Goal: Task Accomplishment & Management: Complete application form

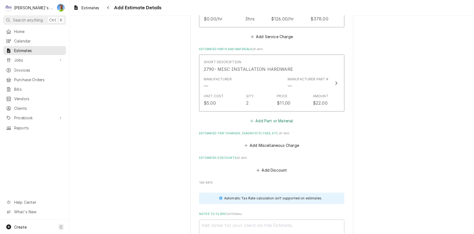
scroll to position [667, 0]
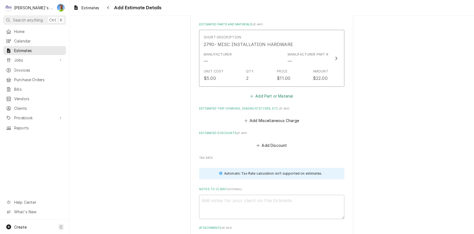
click at [278, 96] on button "Add Part or Material" at bounding box center [272, 96] width 45 height 8
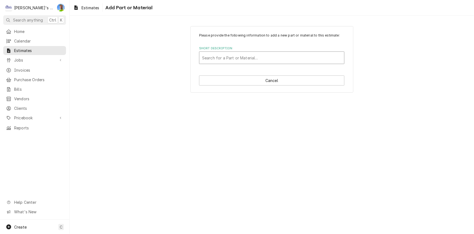
click at [272, 59] on div "Short Description" at bounding box center [271, 58] width 139 height 10
type input "d"
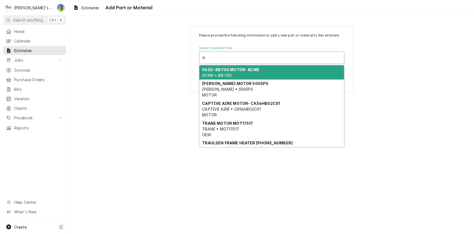
type input "f"
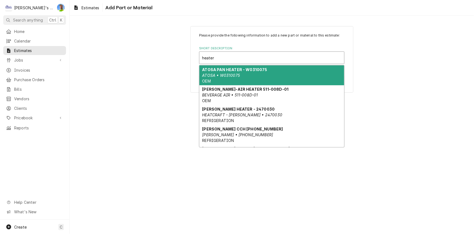
type input "heater"
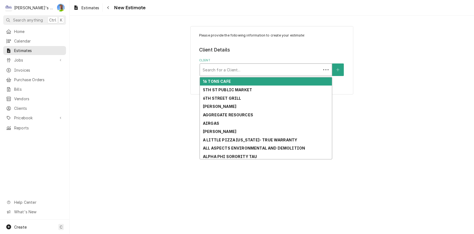
click at [280, 70] on div "Client" at bounding box center [261, 70] width 116 height 10
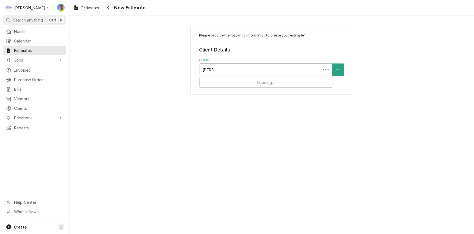
type input "[PERSON_NAME]"
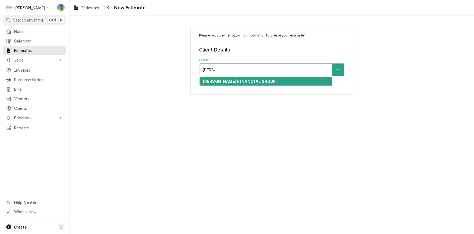
click at [281, 82] on div "[PERSON_NAME] FINANCIAL GROUP" at bounding box center [266, 81] width 132 height 8
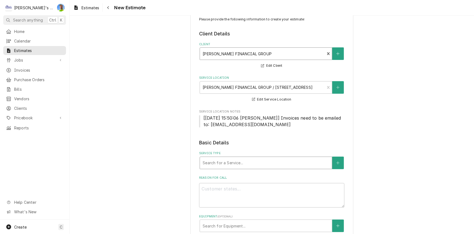
scroll to position [24, 0]
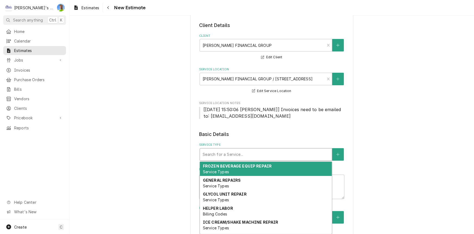
click at [222, 156] on div "Service Type" at bounding box center [266, 154] width 127 height 10
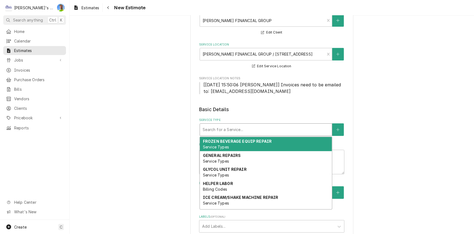
scroll to position [74, 0]
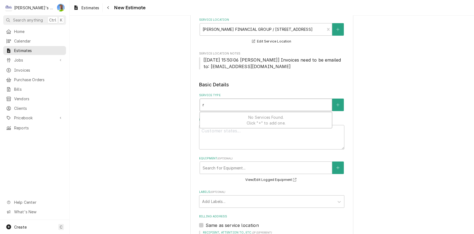
type textarea "x"
type input "r"
type textarea "x"
type input "re"
type textarea "x"
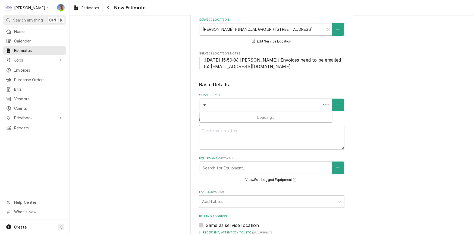
type input "res"
type textarea "x"
type input "re"
type textarea "x"
type input "rep"
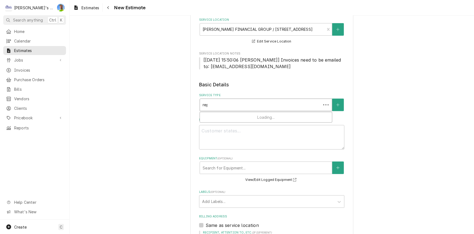
type textarea "x"
type input "repa"
type textarea "x"
type input "repao"
type textarea "x"
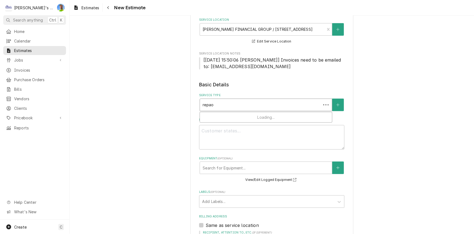
type input "repaor"
type textarea "x"
type input "repao"
type textarea "x"
type input "repa"
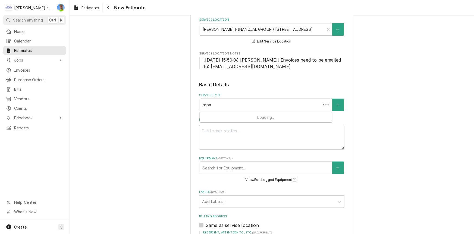
type textarea "x"
type input "repai"
type textarea "x"
type input "repair"
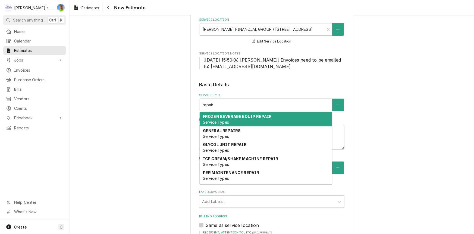
type textarea "x"
type input "repair"
type textarea "x"
type input "repair e"
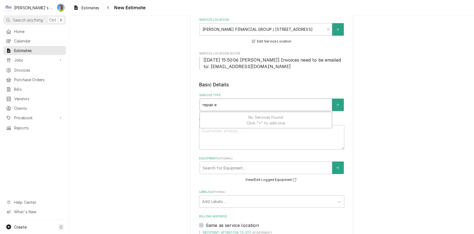
type textarea "x"
type input "repair es"
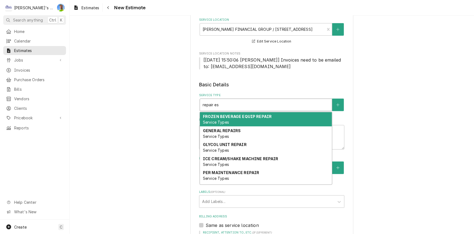
type textarea "x"
type input "repair est"
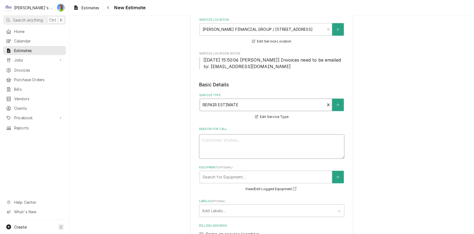
click at [229, 137] on textarea "Reason For Call" at bounding box center [271, 146] width 145 height 24
type textarea "x"
type textarea "9"
type textarea "x"
type textarea "9/"
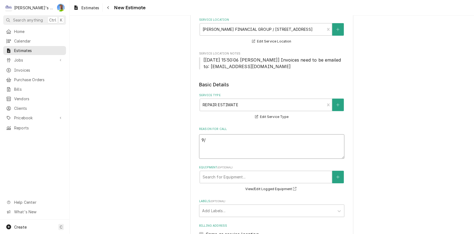
type textarea "x"
type textarea "9/2"
type textarea "x"
type textarea "9/23"
type textarea "x"
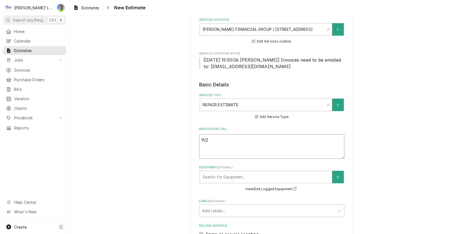
type textarea "9/24"
type textarea "x"
type textarea "9/24."
type textarea "x"
type textarea "9/24"
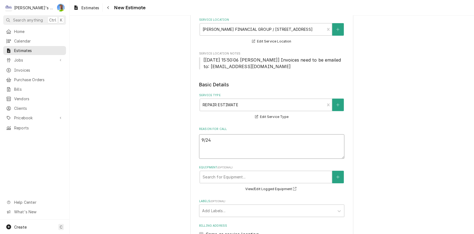
type textarea "x"
type textarea "9/24/"
type textarea "x"
type textarea "9/24/2"
type textarea "x"
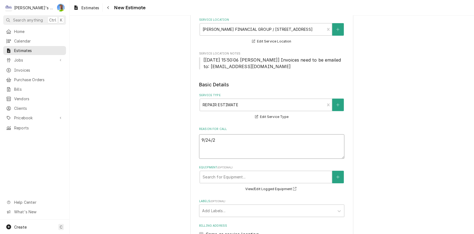
type textarea "[DATE]"
type textarea "x"
type textarea "9/24/2"
type textarea "x"
type textarea "[DATE]"
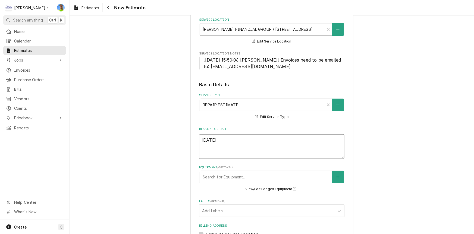
type textarea "x"
type textarea "9/24/202"
type textarea "x"
type textarea "[DATE]"
type textarea "x"
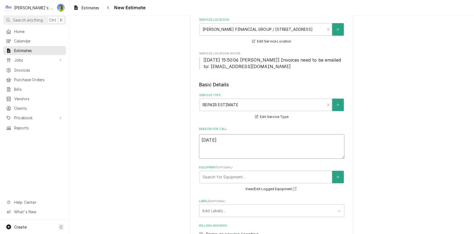
type textarea "[DATE]"
type textarea "x"
type textarea "[DATE] E"
type textarea "x"
type textarea "[DATE] ES"
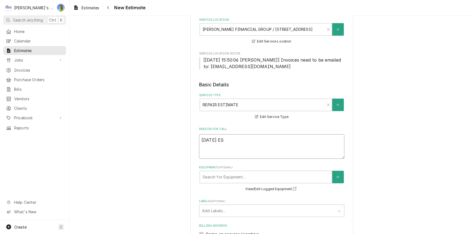
type textarea "x"
type textarea "[DATE] EST"
type textarea "x"
type textarea "[DATE] ESTI"
type textarea "x"
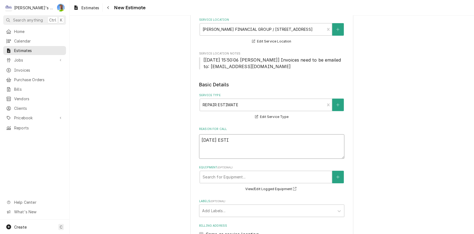
type textarea "[DATE] ESTIM"
type textarea "x"
type textarea "[DATE] [PERSON_NAME]"
type textarea "x"
type textarea "[DATE] ESTIMEA"
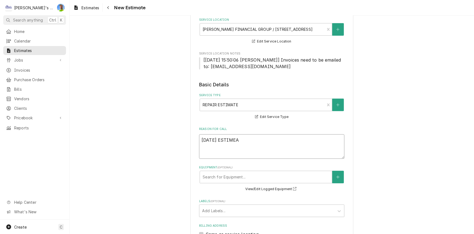
type textarea "x"
type textarea "[DATE] ESTIMEAT"
type textarea "x"
type textarea "[DATE] ESTIMEATE"
type textarea "x"
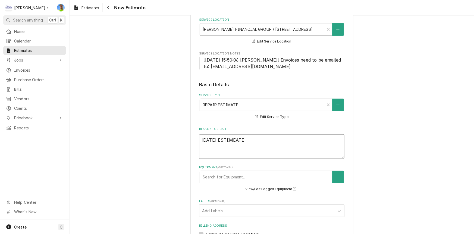
type textarea "[DATE] ESTIMEAT"
type textarea "x"
type textarea "[DATE] ESTIMEA"
type textarea "x"
type textarea "[DATE] [PERSON_NAME]"
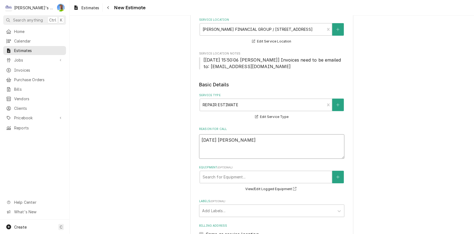
type textarea "x"
type textarea "[DATE] ESTIM"
type textarea "x"
type textarea "[DATE] ESTIMA"
type textarea "x"
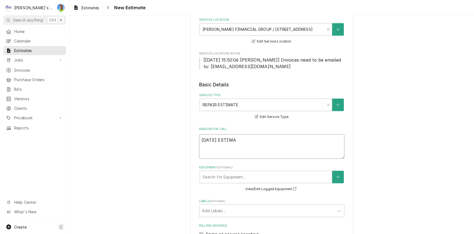
type textarea "[DATE] ESTIMAT"
type textarea "x"
type textarea "[DATE] ESTIMATE"
type textarea "x"
type textarea "[DATE] ESTIMATE"
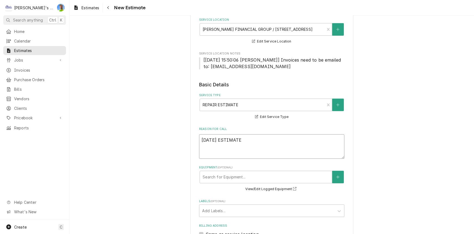
type textarea "x"
type textarea "[DATE] ESTIMATE T"
type textarea "x"
type textarea "[DATE] ESTIMATE TO"
type textarea "x"
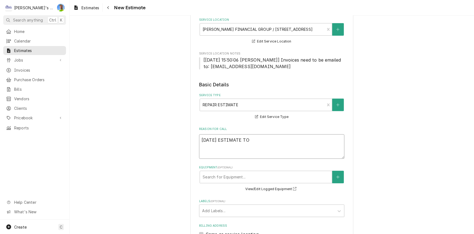
type textarea "[DATE] ESTIMATE TO"
type textarea "x"
type textarea "[DATE] ESTIMATE TO R"
type textarea "x"
type textarea "[DATE] ESTIMATE TO RE"
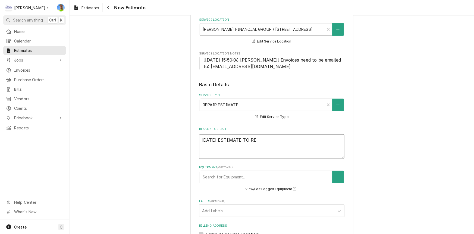
type textarea "x"
type textarea "[DATE] ESTIMATE TO REP"
type textarea "x"
type textarea "[DATE] ESTIMATE TO REPL"
type textarea "x"
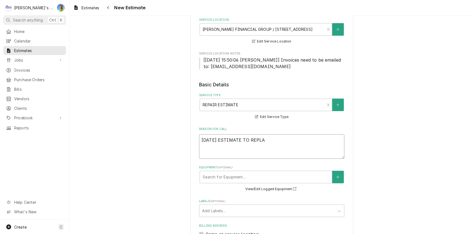
type textarea "[DATE] ESTIMATE TO REPLAC"
type textarea "x"
type textarea "[DATE] ESTIMATE TO REPLACE"
type textarea "x"
type textarea "[DATE] ESTIMATE TO REPLACE"
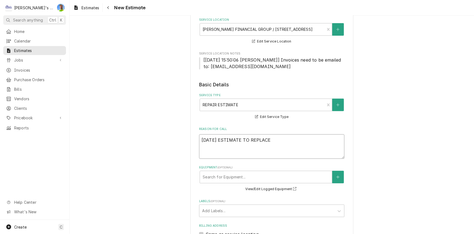
type textarea "x"
type textarea "[DATE] ESTIMATE TO REPLACE"
